Goal: Navigation & Orientation: Find specific page/section

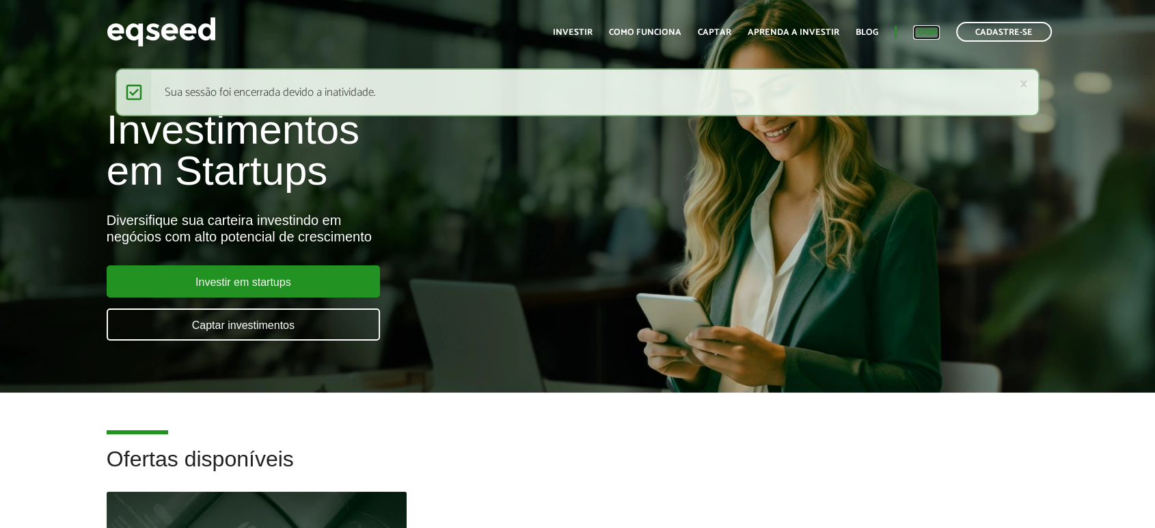
click at [924, 37] on link "Login" at bounding box center [926, 32] width 27 height 9
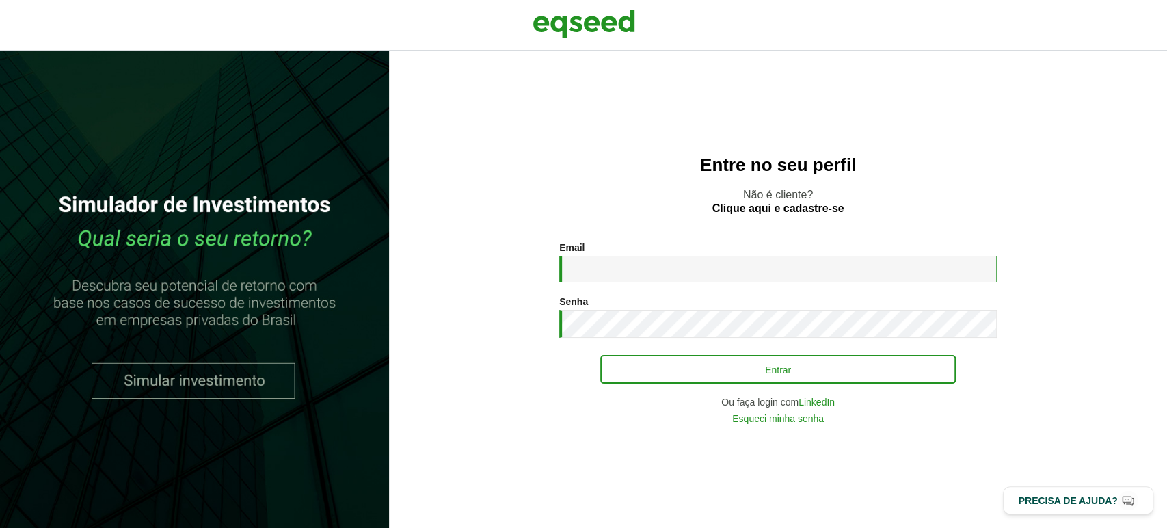
type input "**********"
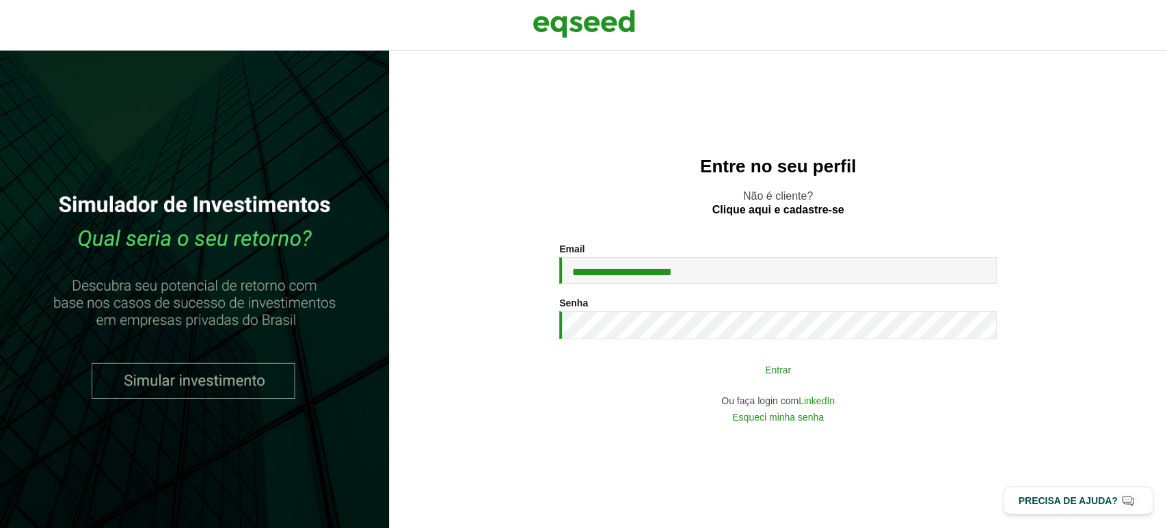
click at [772, 378] on button "Entrar" at bounding box center [777, 369] width 355 height 26
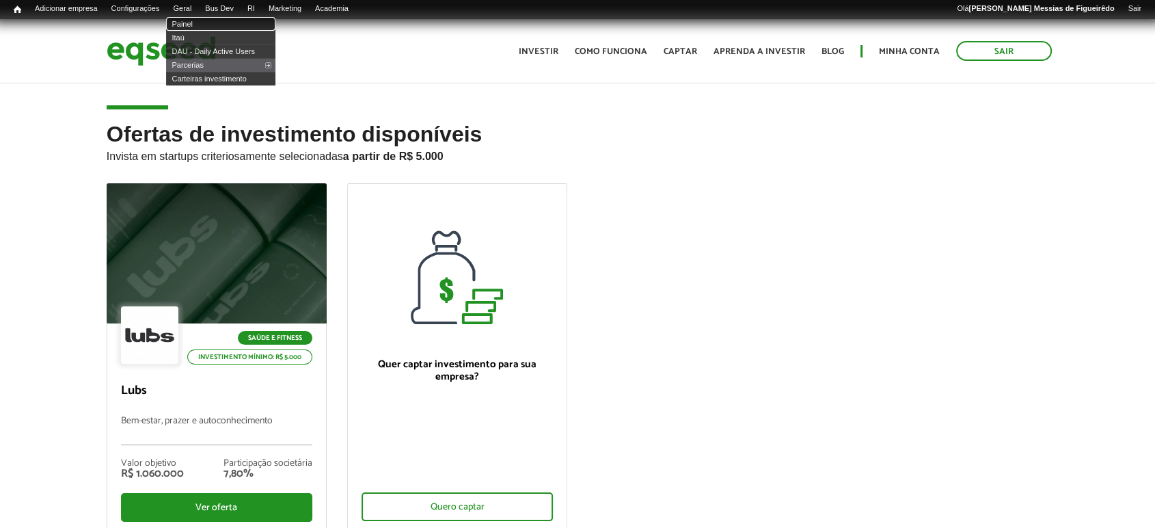
click at [191, 20] on link "Painel" at bounding box center [220, 24] width 109 height 14
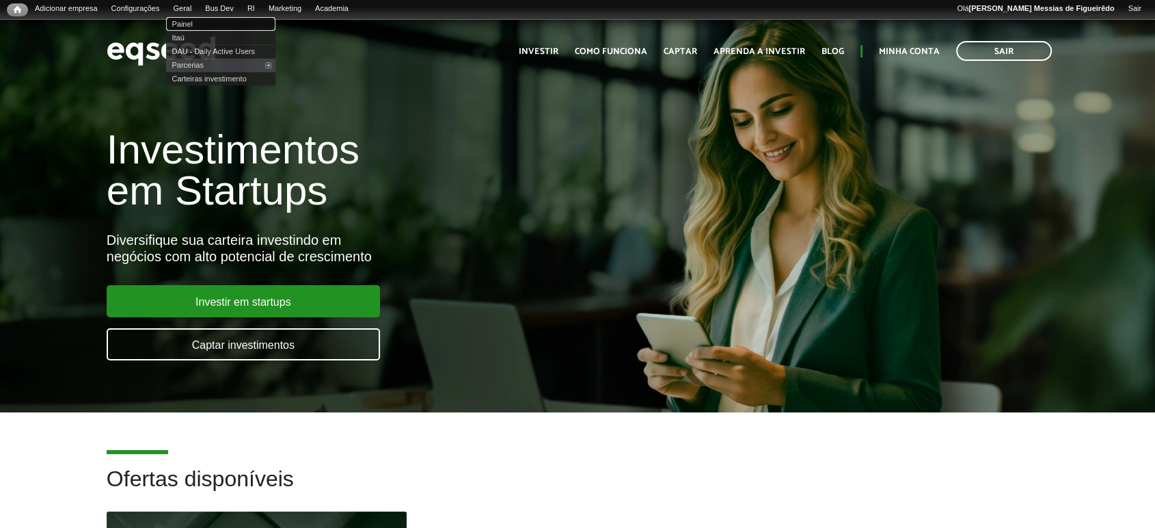
click at [191, 22] on link "Painel" at bounding box center [220, 24] width 109 height 14
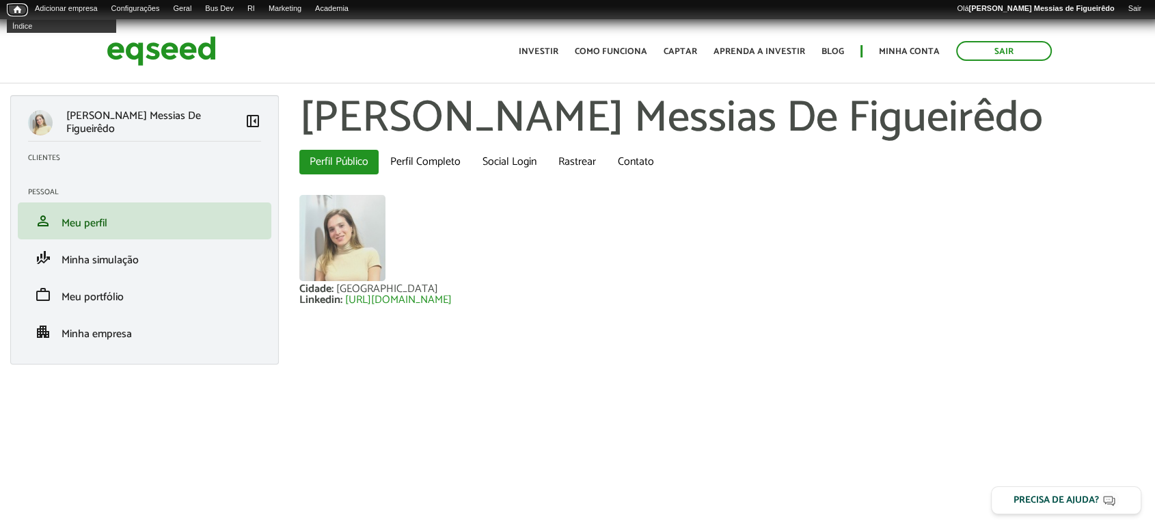
click at [14, 7] on span "Início" at bounding box center [18, 10] width 8 height 10
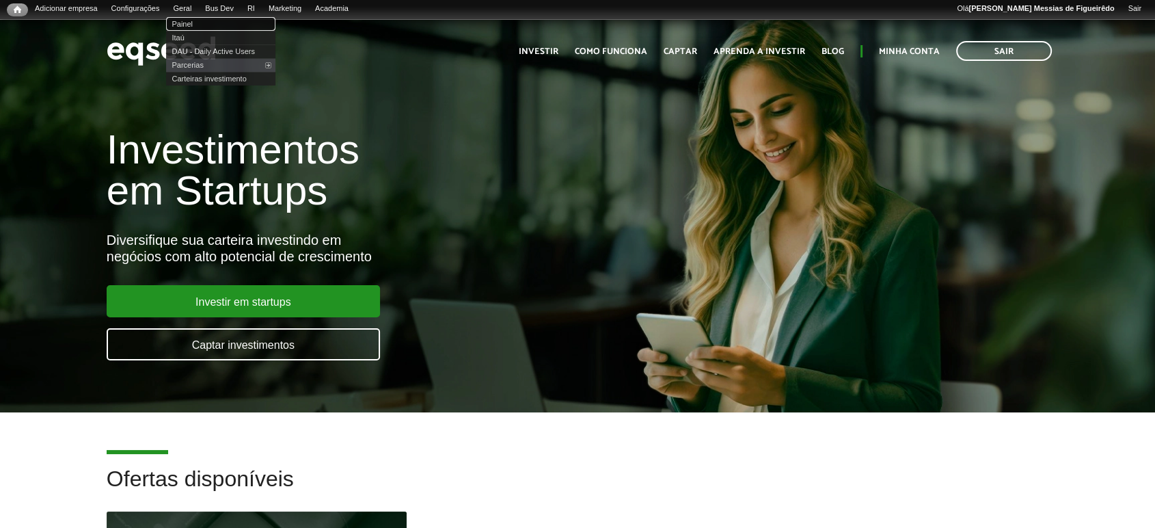
click at [191, 23] on link "Painel" at bounding box center [220, 24] width 109 height 14
